Goal: Navigation & Orientation: Find specific page/section

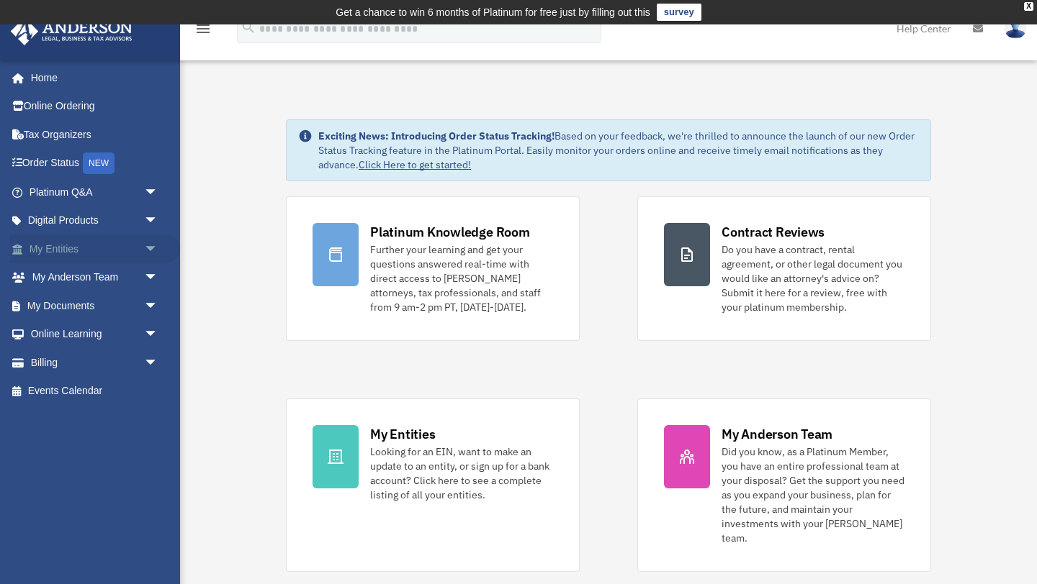
click at [71, 245] on link "My Entities arrow_drop_down" at bounding box center [95, 249] width 170 height 29
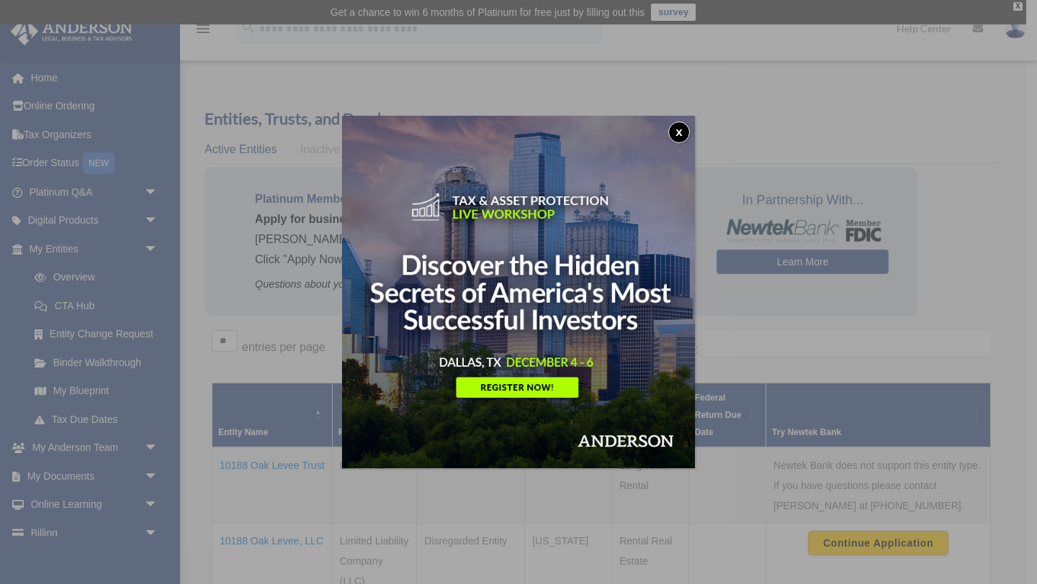
click at [674, 135] on button "x" at bounding box center [679, 133] width 22 height 22
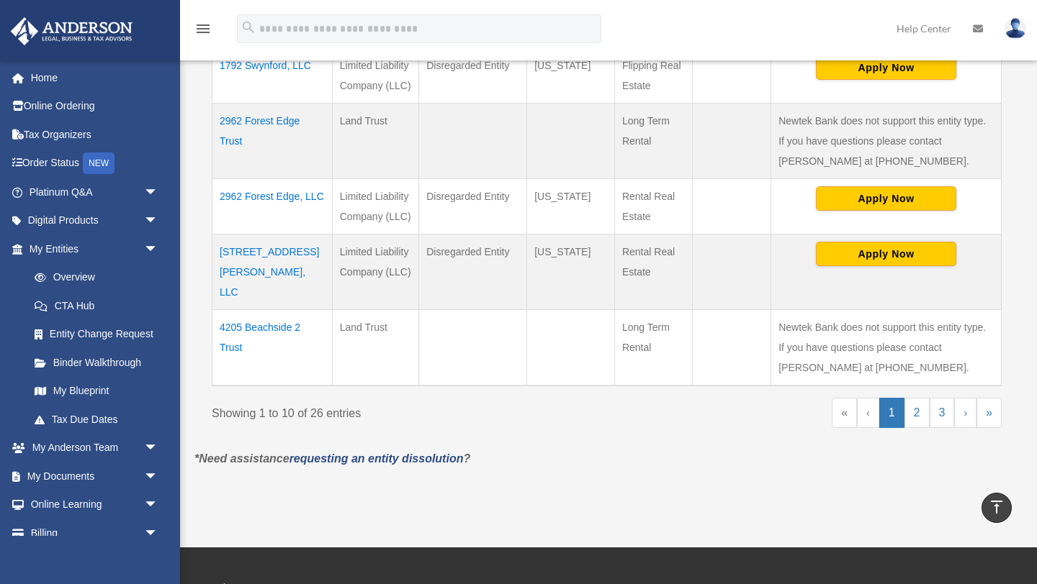
scroll to position [740, 0]
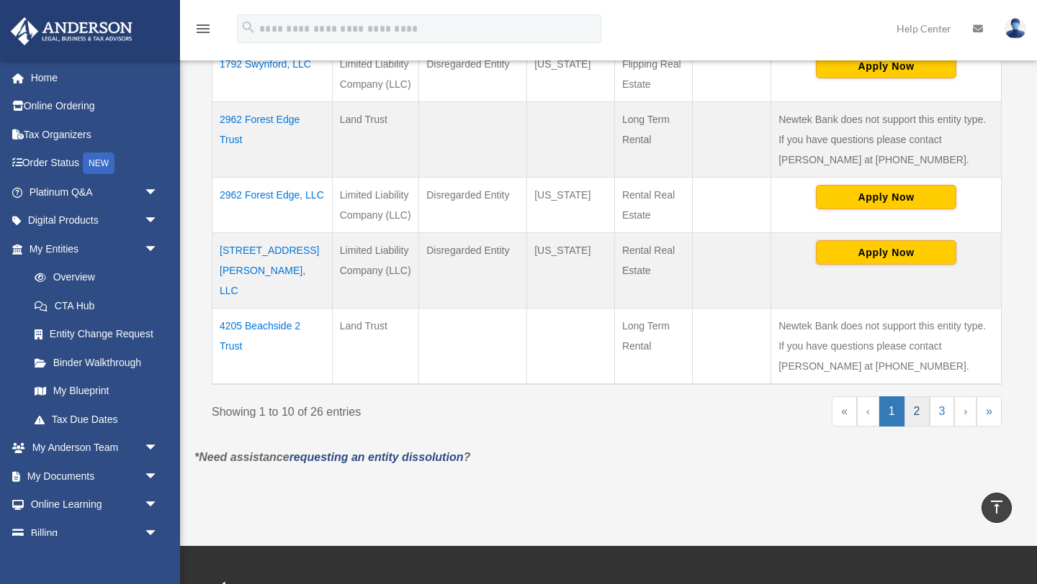
click at [913, 397] on link "2" at bounding box center [916, 412] width 25 height 30
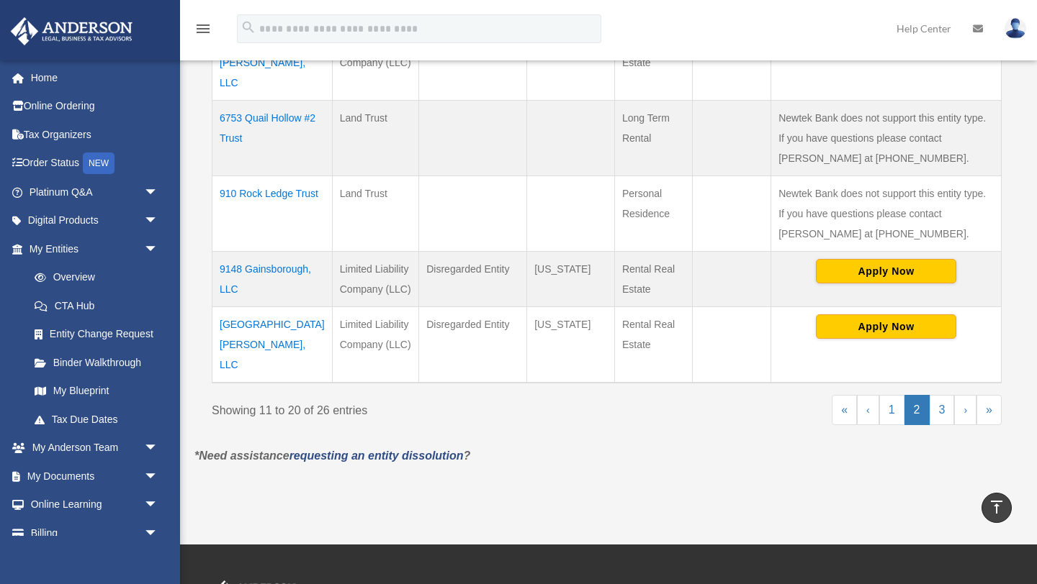
scroll to position [782, 0]
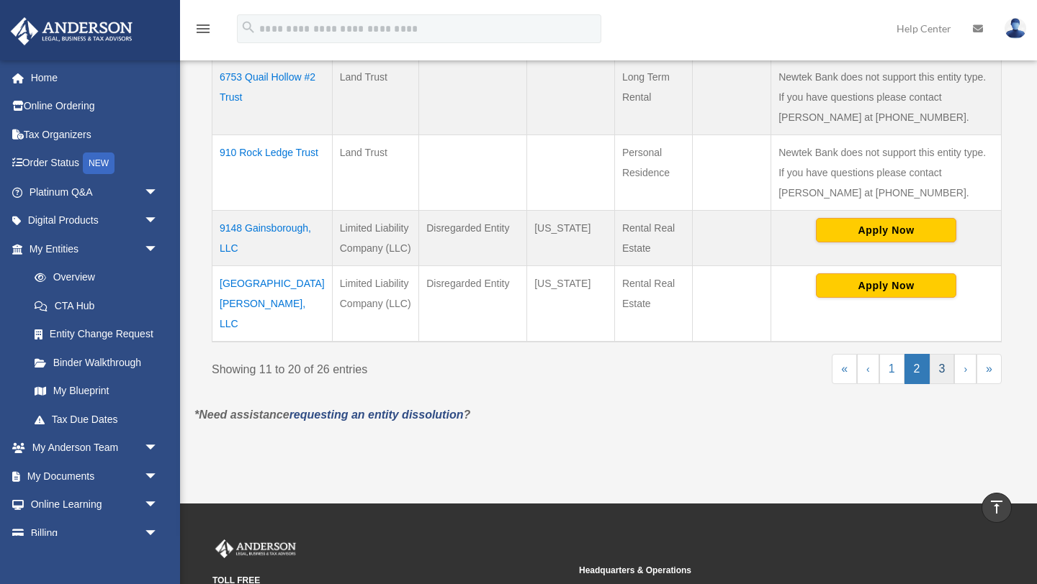
click at [941, 384] on link "3" at bounding box center [941, 369] width 25 height 30
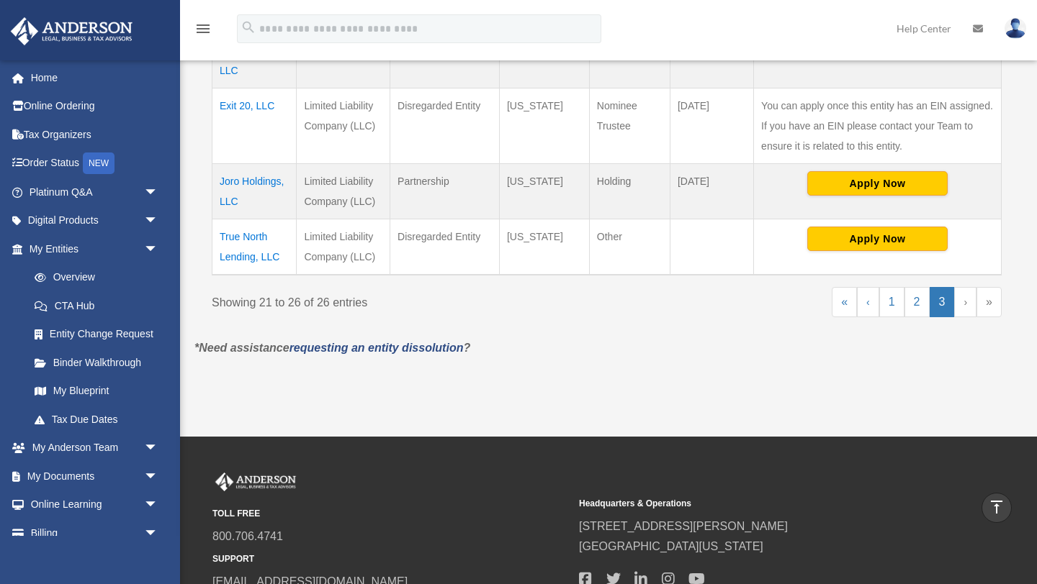
scroll to position [571, 0]
